Goal: Transaction & Acquisition: Purchase product/service

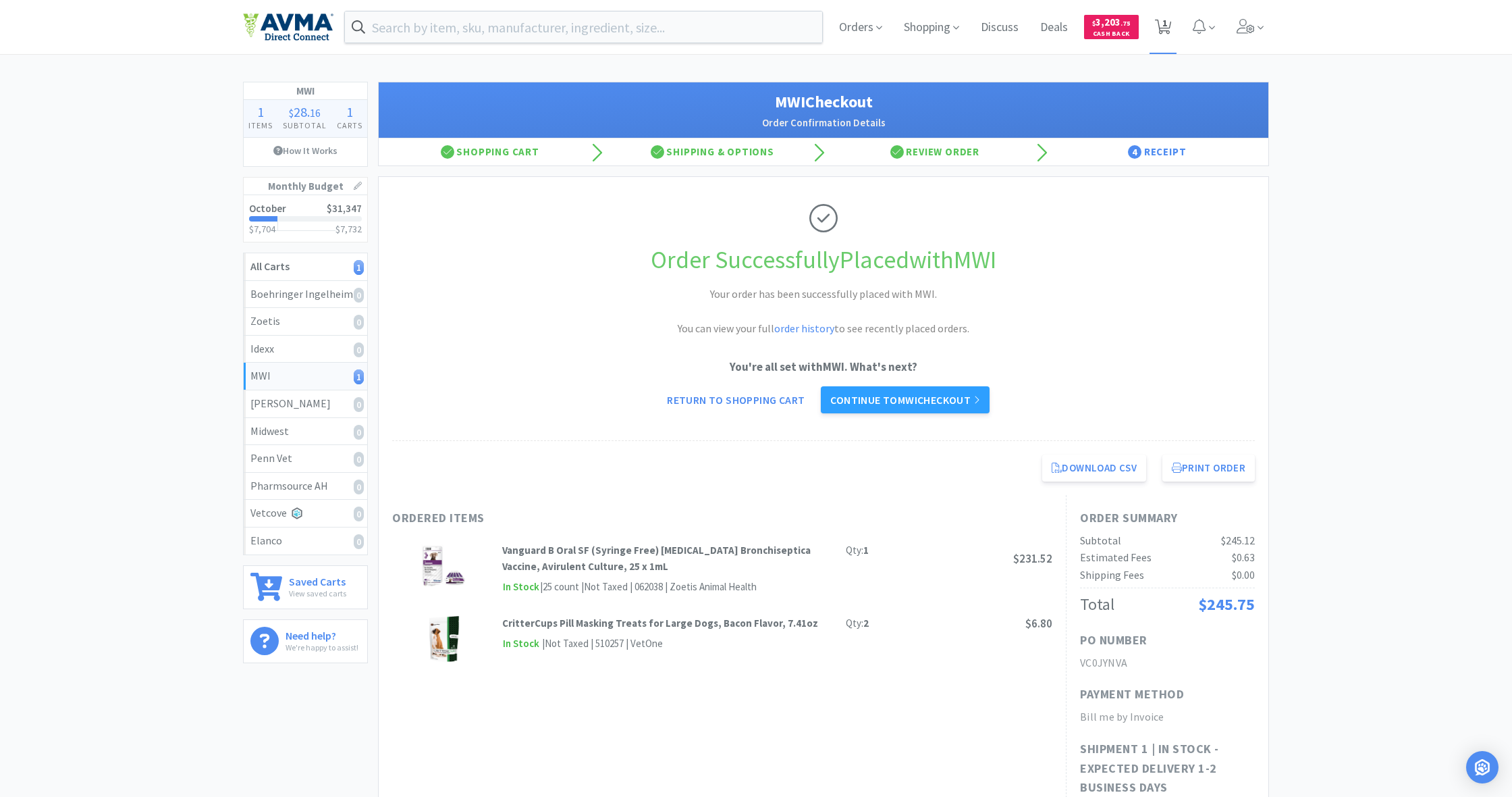
click at [893, 28] on icon at bounding box center [1163, 27] width 17 height 15
select select "4"
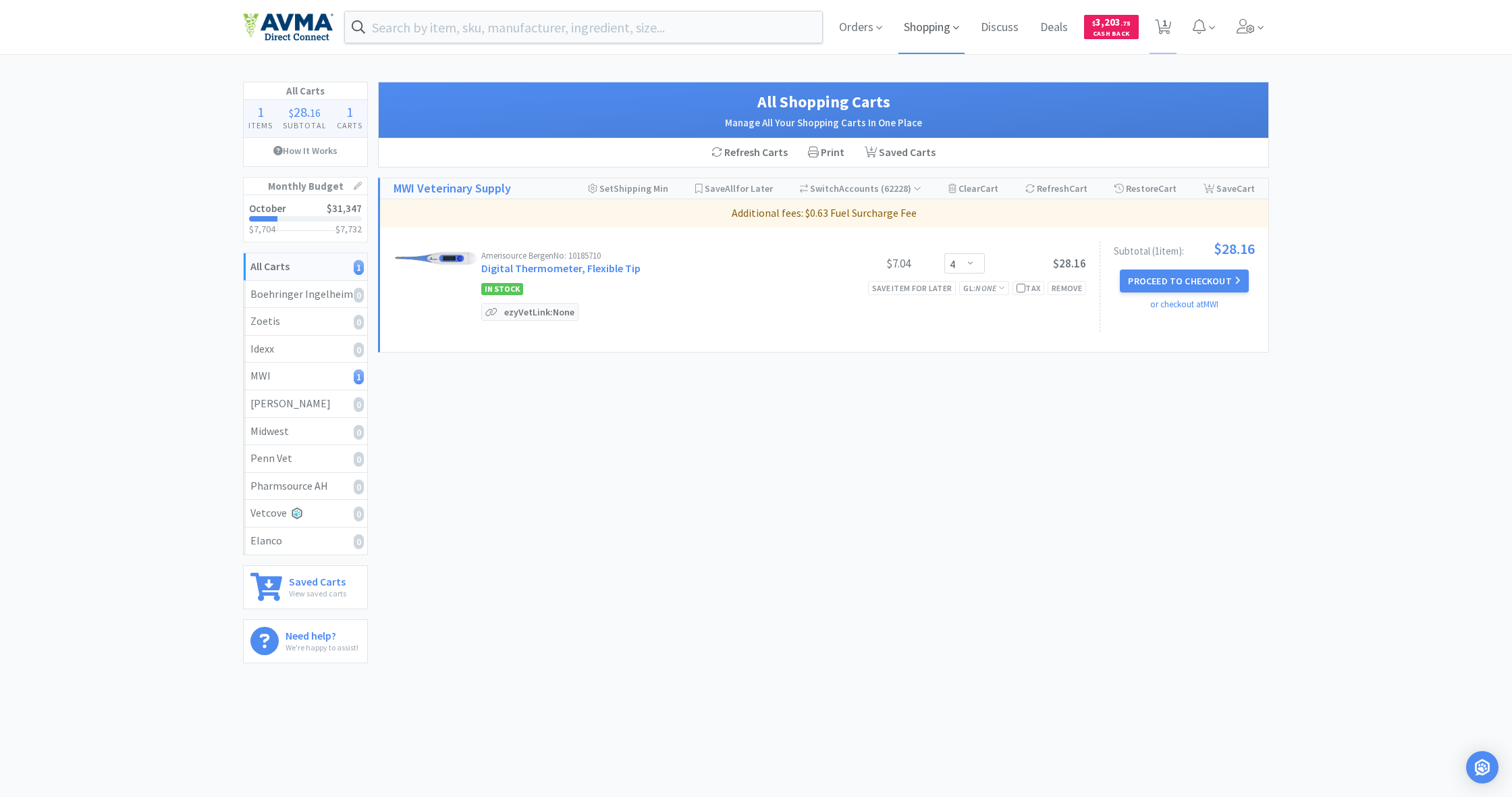
click at [893, 30] on span "Shopping" at bounding box center [932, 27] width 66 height 54
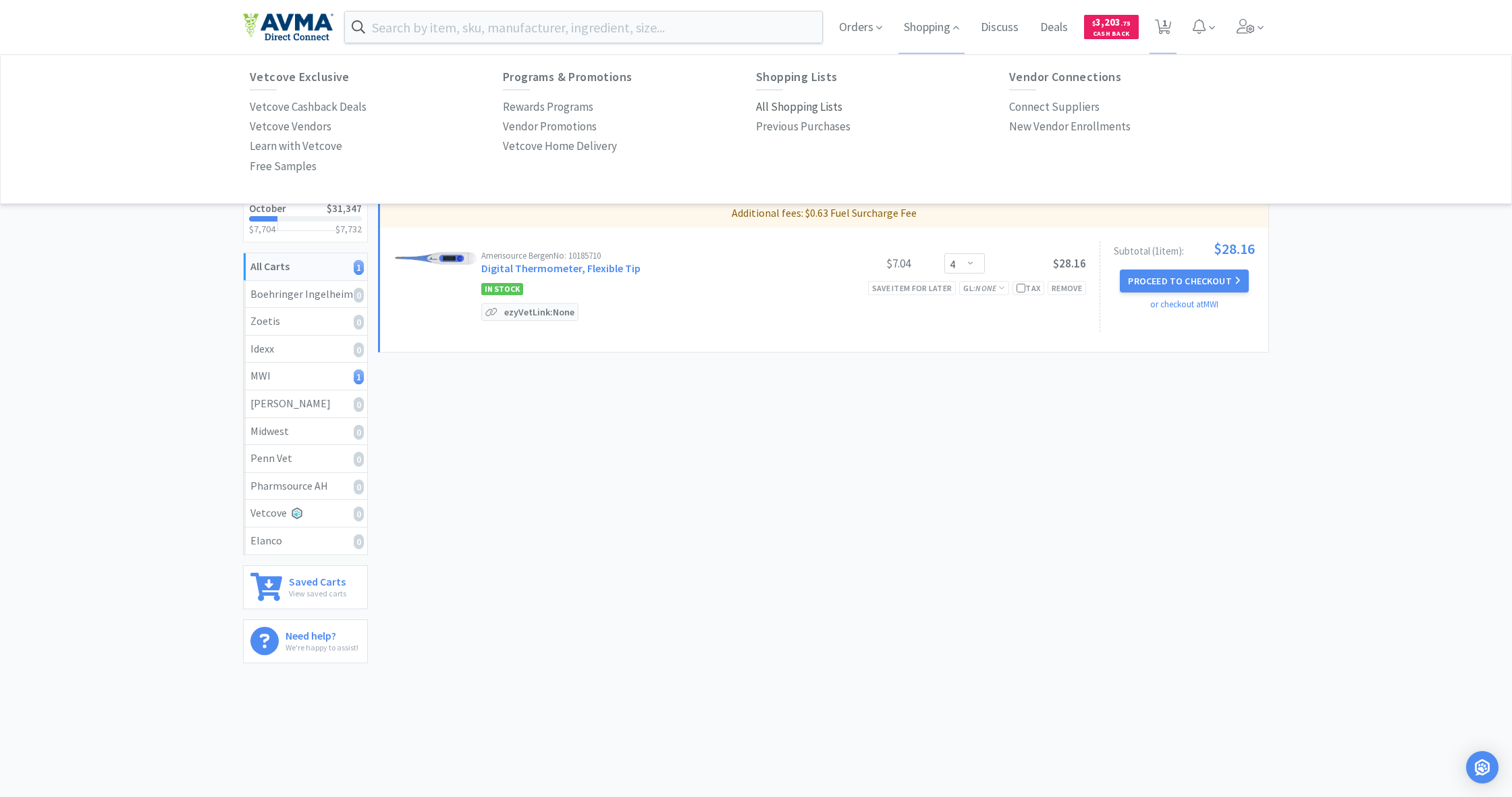
click at [786, 106] on p "All Shopping Lists" at bounding box center [799, 106] width 87 height 18
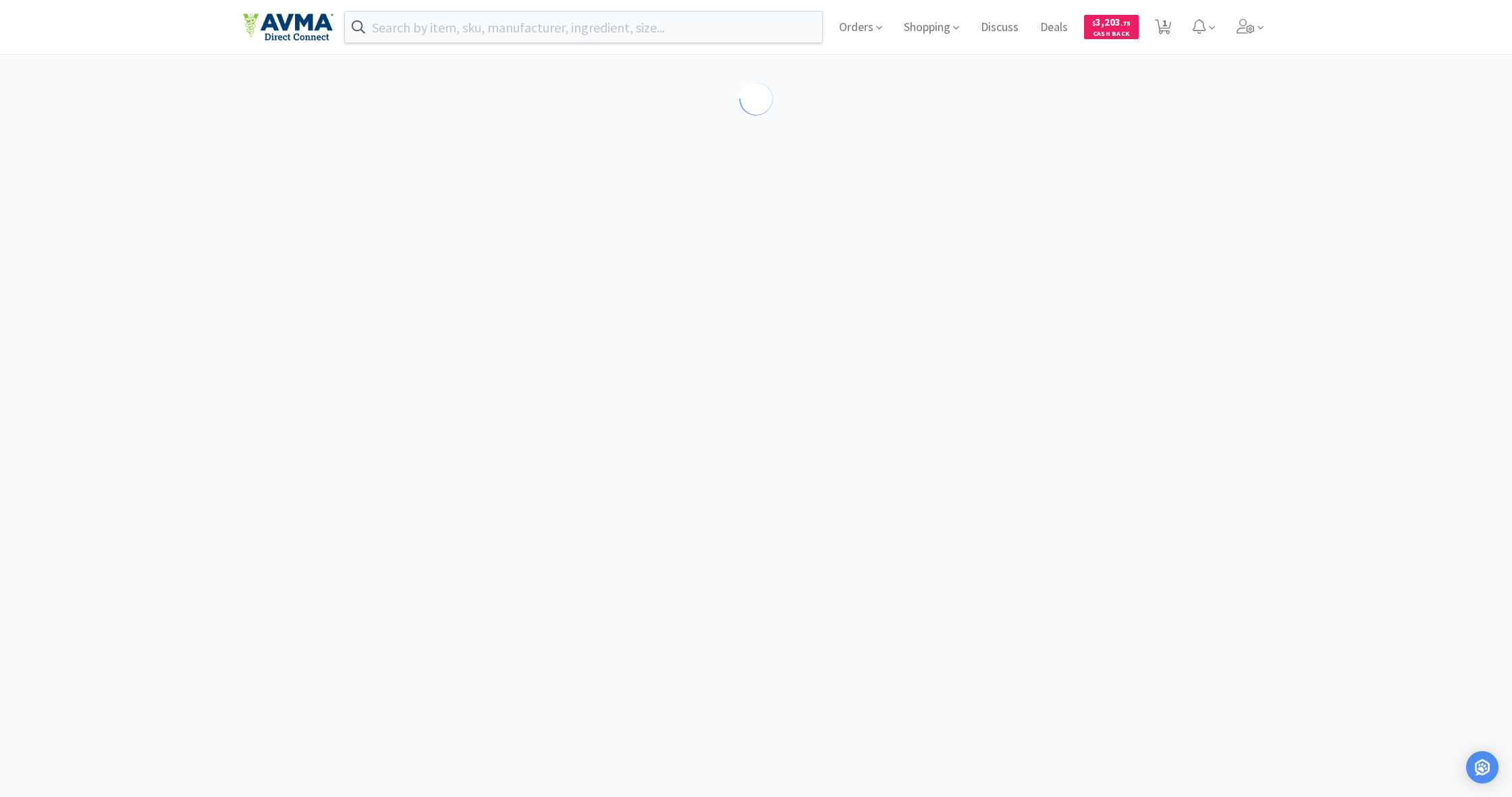
select select "4"
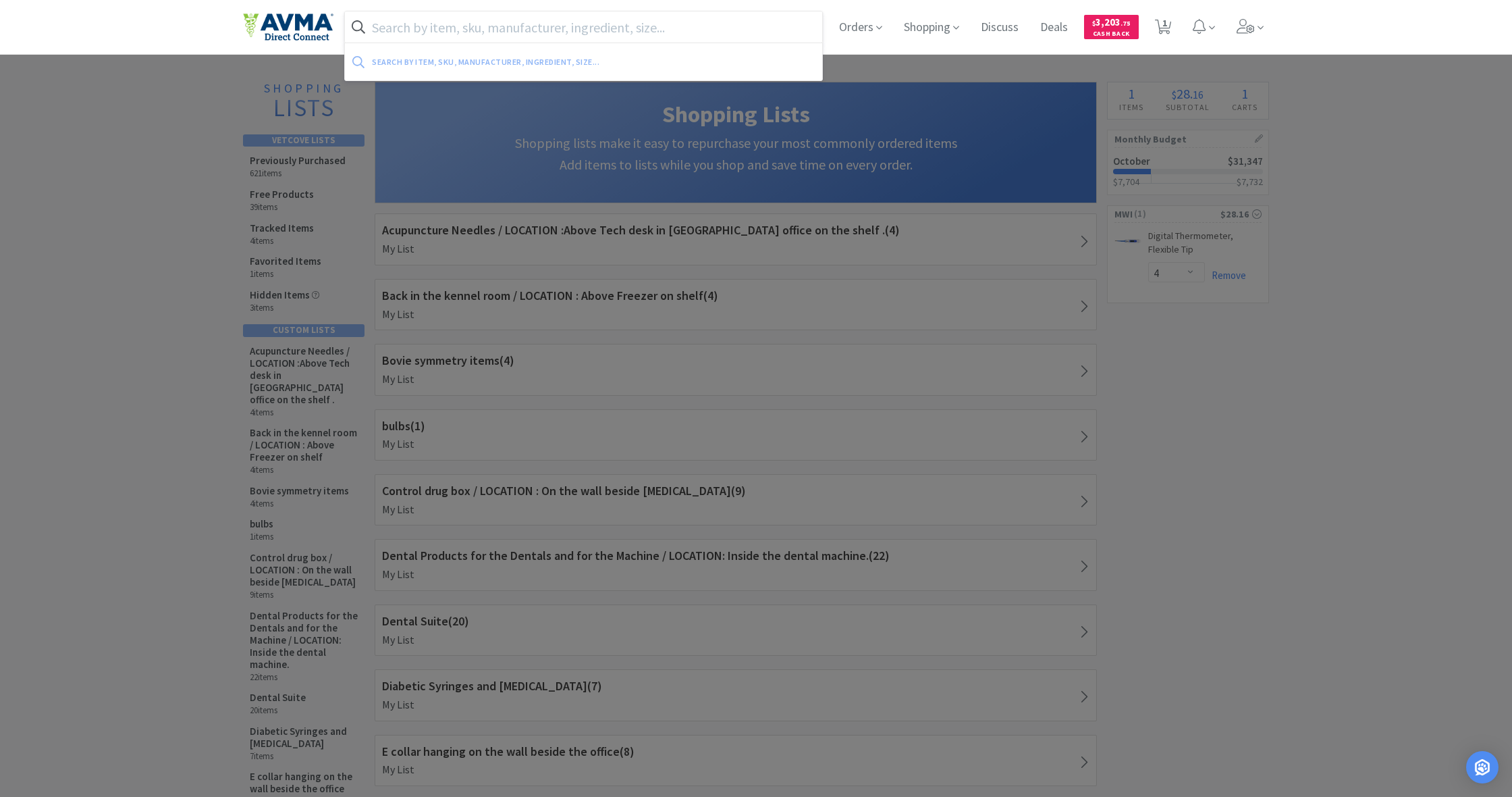
drag, startPoint x: 491, startPoint y: 21, endPoint x: 648, endPoint y: 84, distance: 169.2
click at [493, 22] on input "text" at bounding box center [584, 27] width 477 height 31
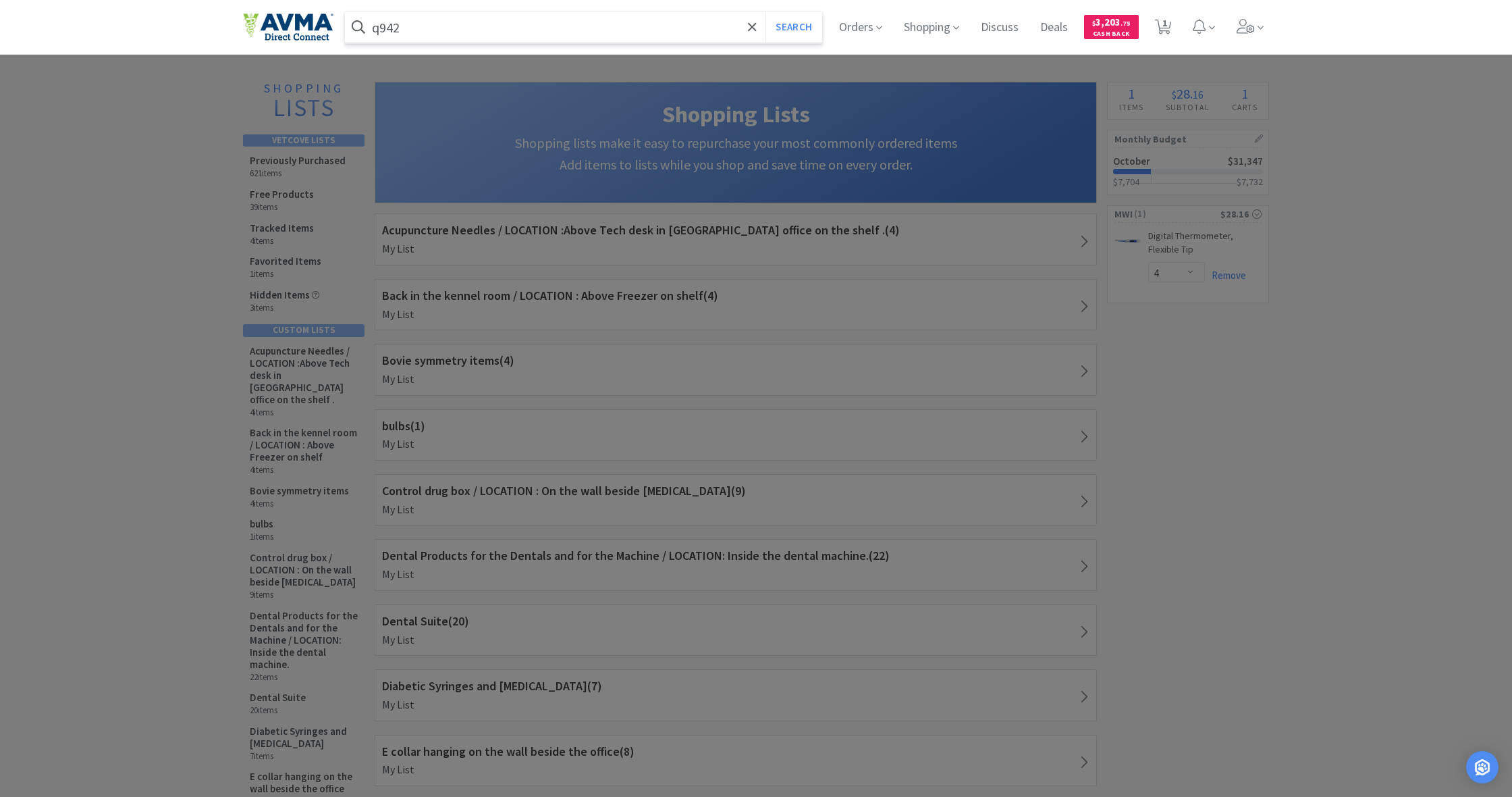
type input "q942"
click at [792, 27] on button "Search" at bounding box center [793, 27] width 56 height 31
select select "4"
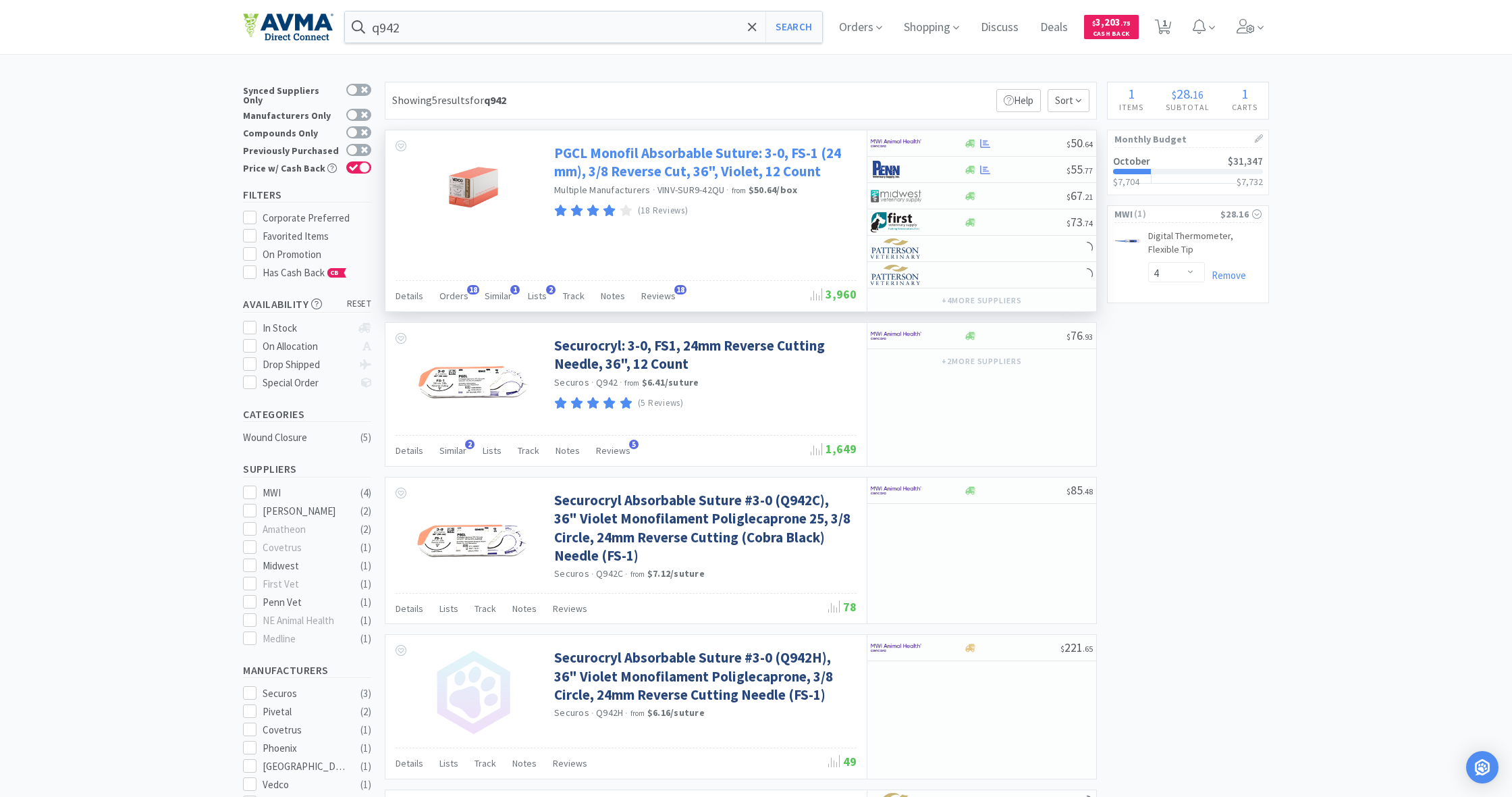
click at [706, 160] on link "PGCL Monofil Absorbable Suture: 3-0, FS-1 (24 mm), 3/8 Reverse Cut, 36", Violet…" at bounding box center [704, 161] width 299 height 37
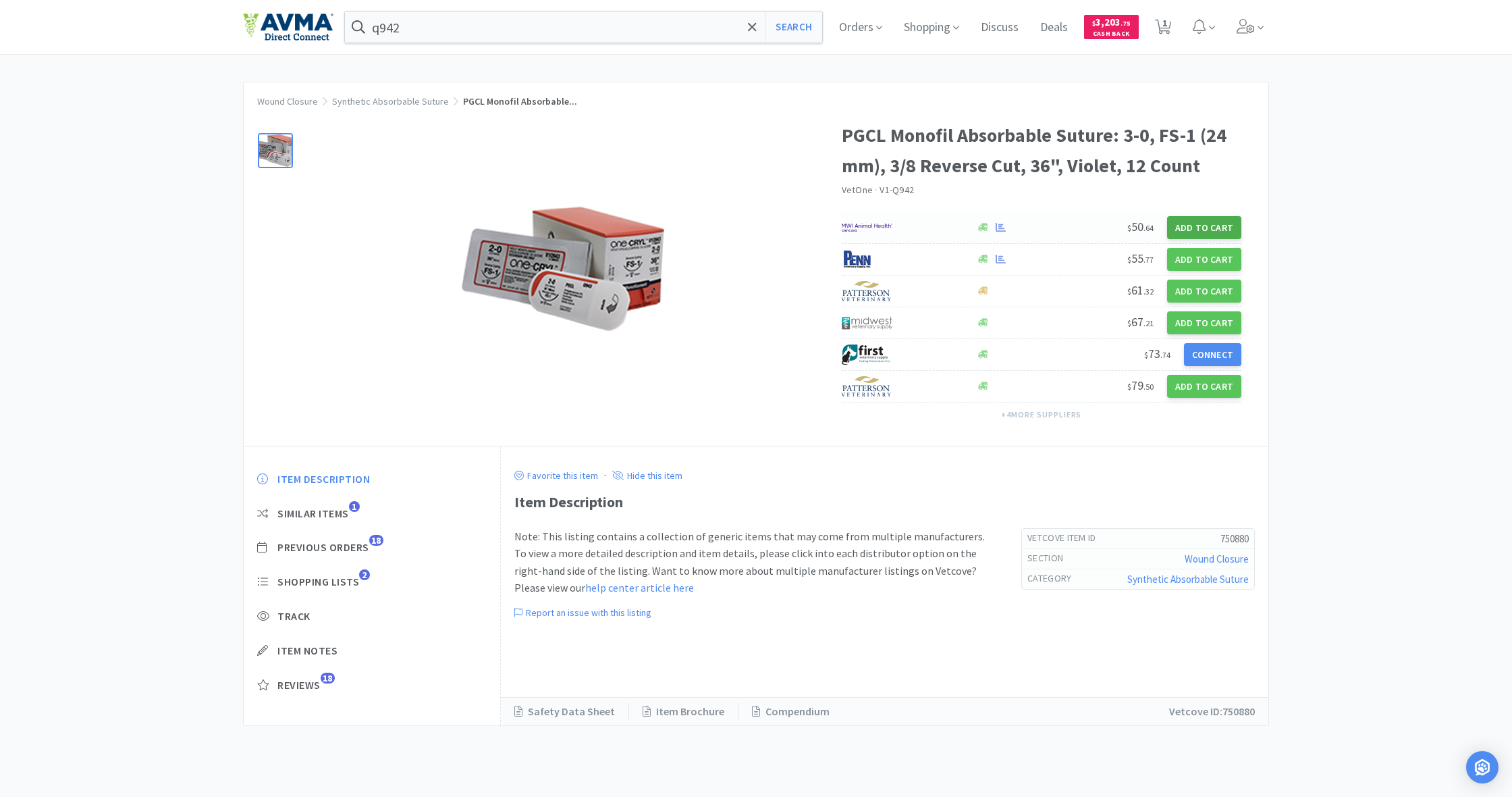
click at [893, 223] on button "Add to Cart" at bounding box center [1205, 228] width 74 height 23
select select "1"
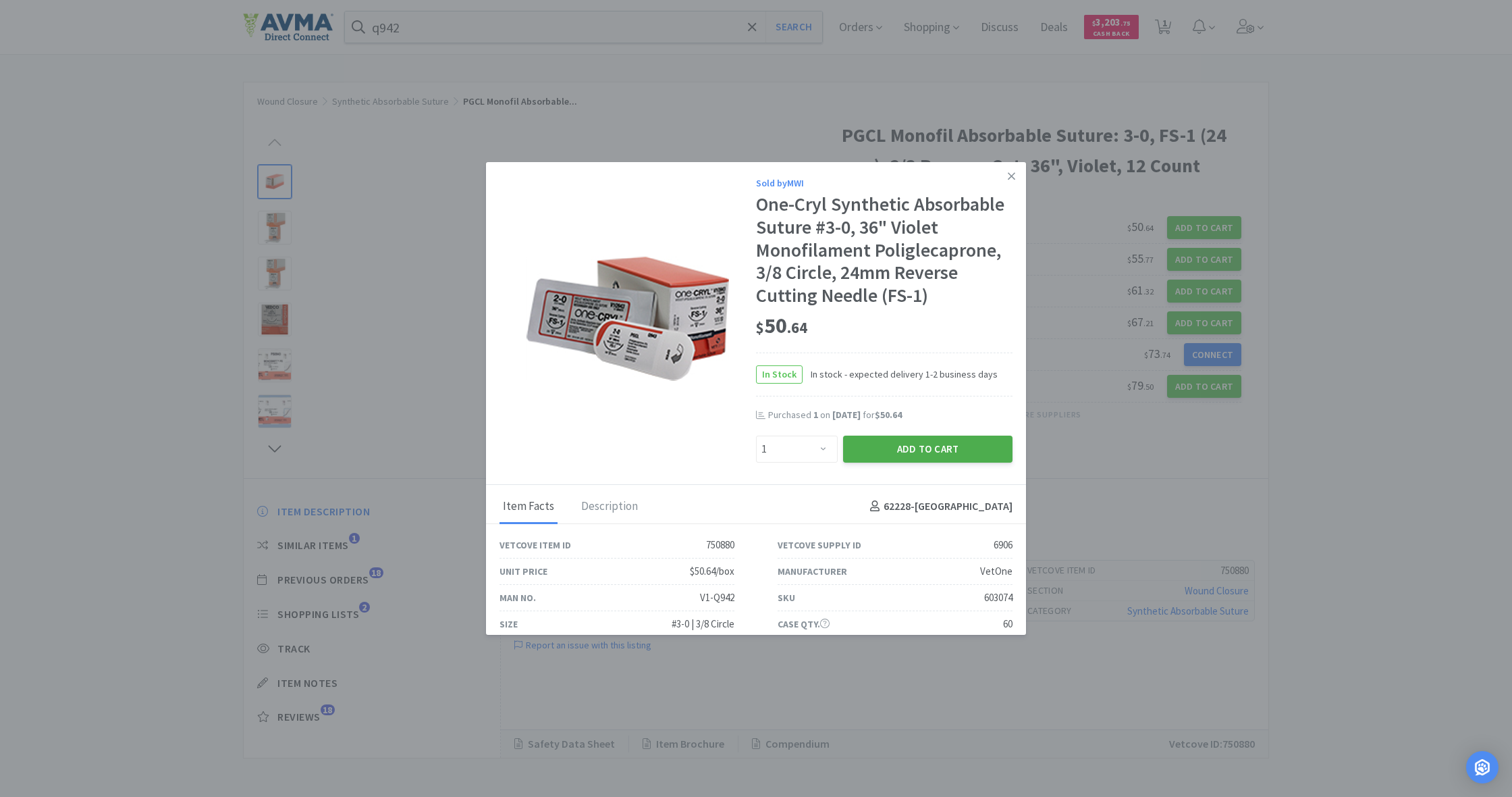
click at [893, 444] on button "Add to Cart" at bounding box center [927, 448] width 169 height 27
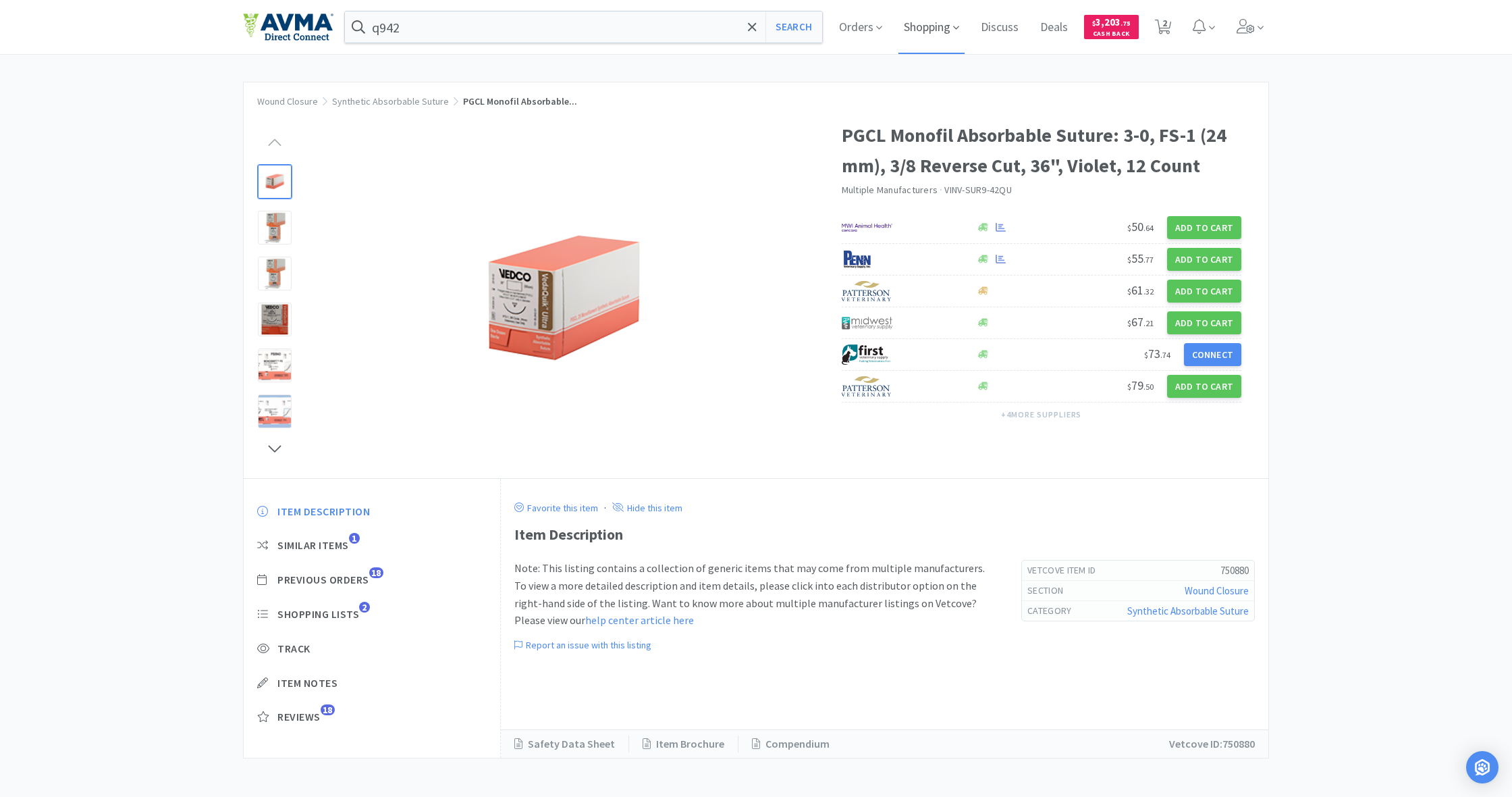
click at [893, 25] on span "Shopping" at bounding box center [932, 27] width 66 height 54
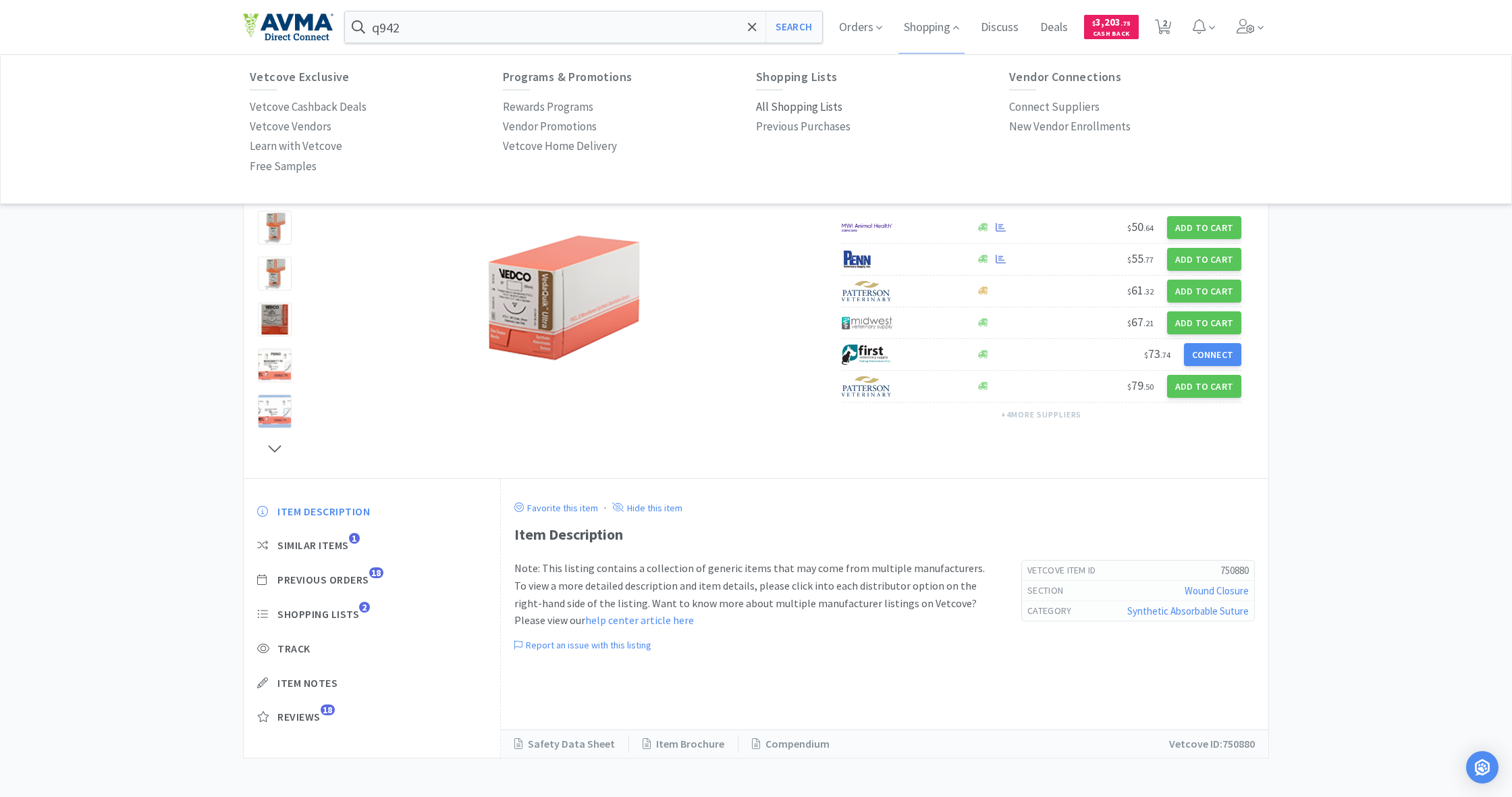
click at [800, 108] on p "All Shopping Lists" at bounding box center [799, 106] width 87 height 18
select select "4"
select select "1"
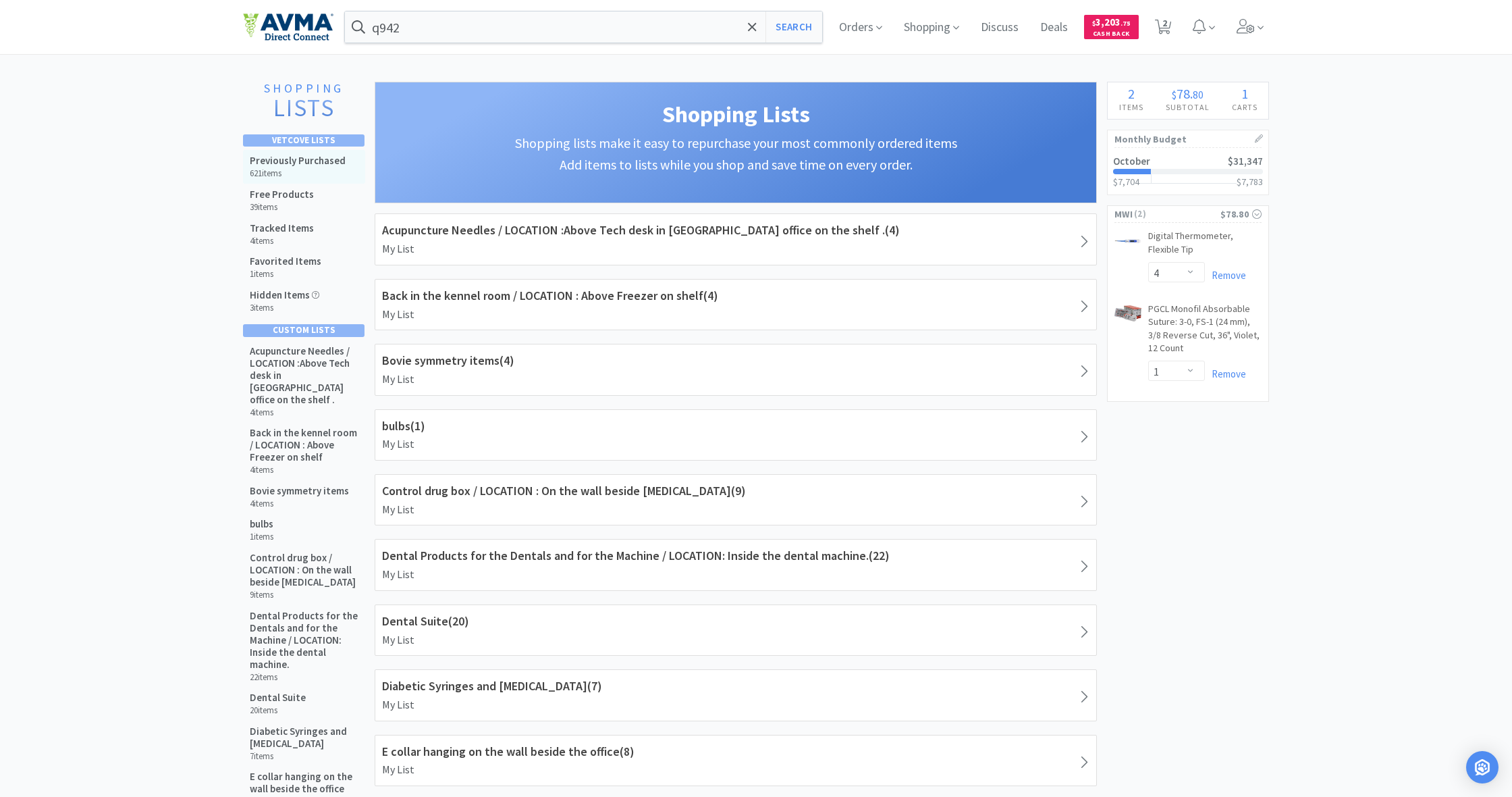
click at [291, 161] on h5 "Previously Purchased" at bounding box center [298, 161] width 96 height 12
